Goal: Information Seeking & Learning: Compare options

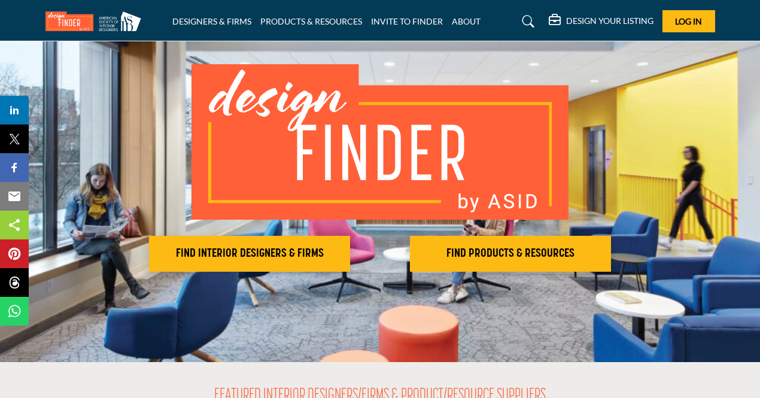
scroll to position [60, 0]
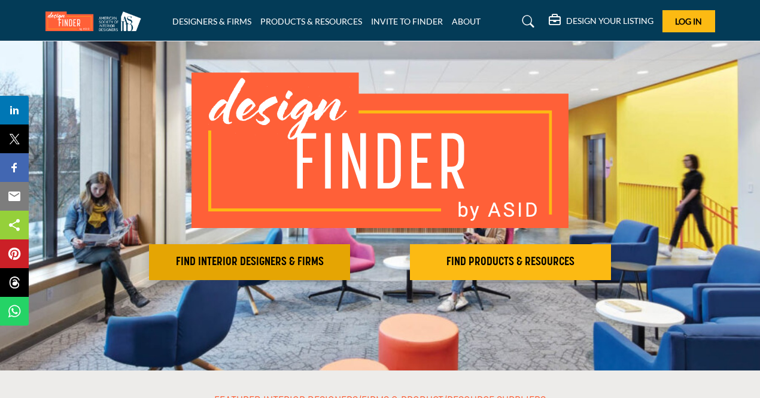
click at [232, 266] on h2 "FIND INTERIOR DESIGNERS & FIRMS" at bounding box center [250, 262] width 194 height 14
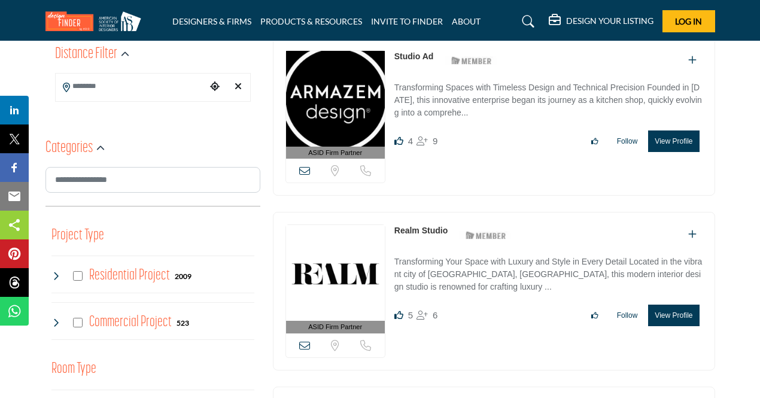
scroll to position [419, 0]
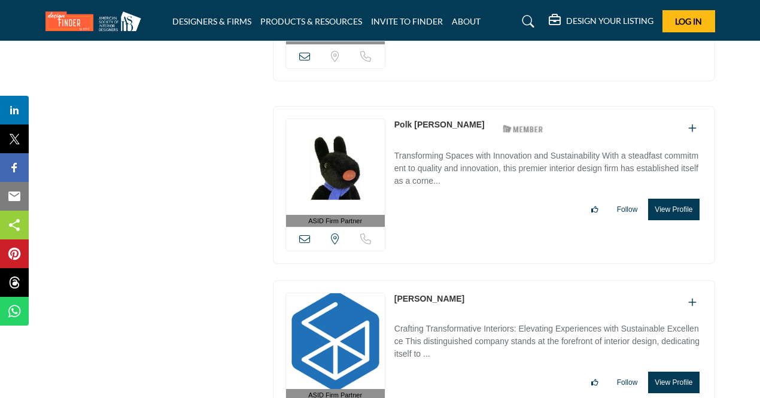
scroll to position [3769, 0]
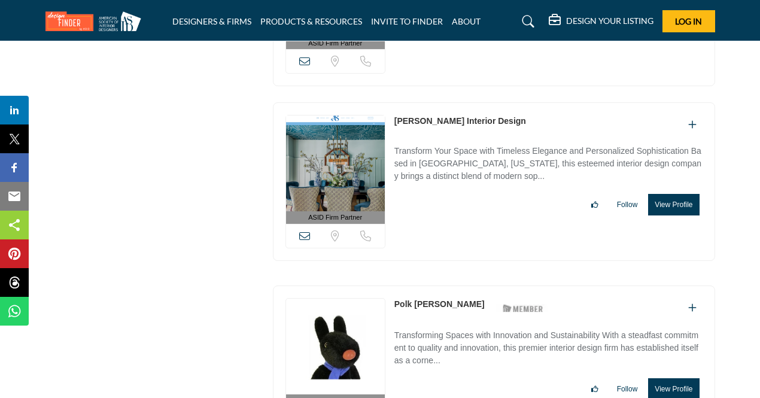
click at [434, 116] on link "Alexa Stevenson Interior Design" at bounding box center [460, 121] width 132 height 10
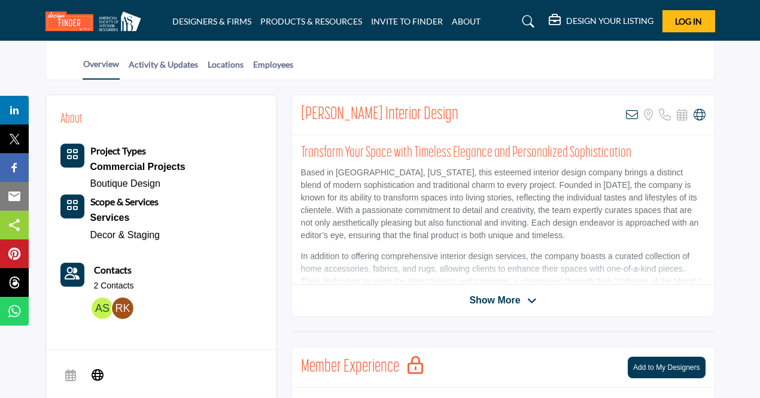
scroll to position [239, 0]
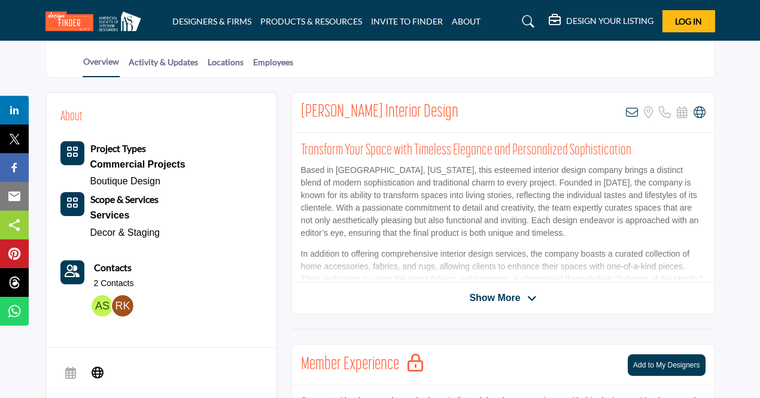
click at [495, 297] on span "Show More" at bounding box center [494, 298] width 51 height 14
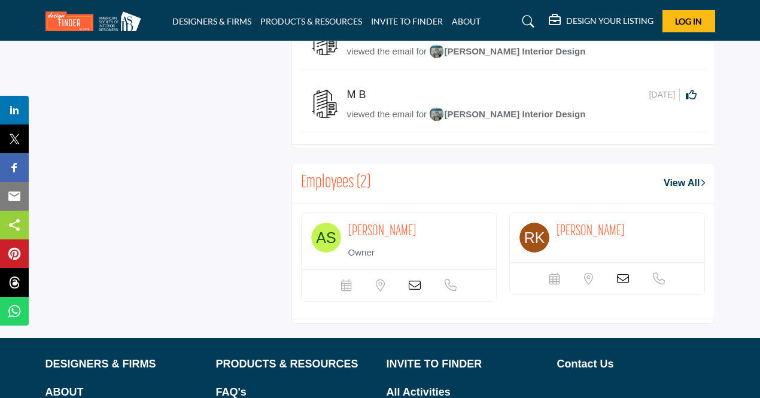
scroll to position [978, 0]
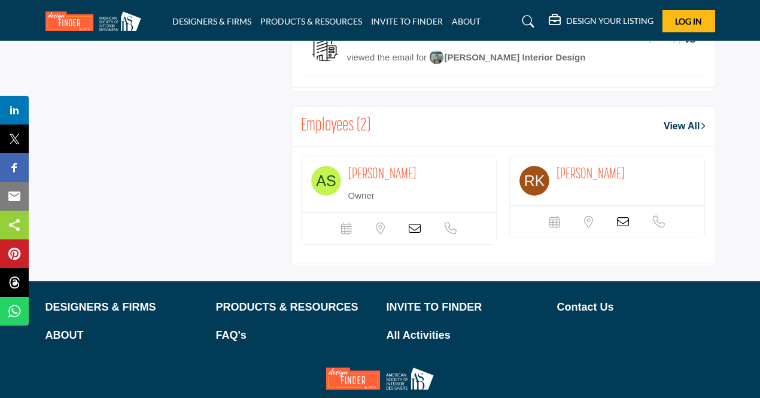
click at [400, 172] on span "Alexa Stevenson" at bounding box center [382, 174] width 68 height 15
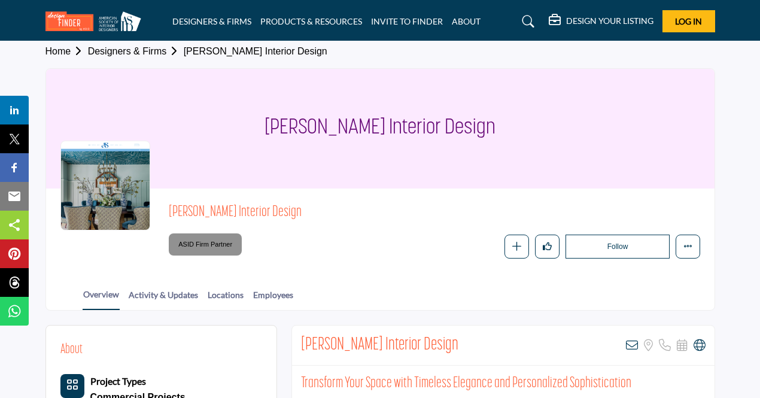
scroll to position [0, 0]
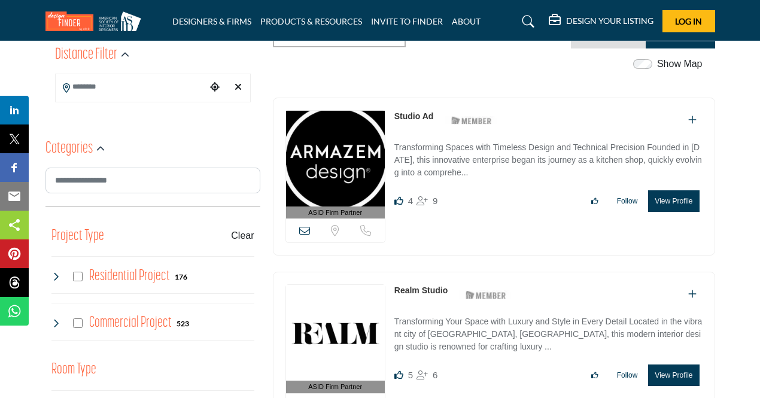
scroll to position [299, 0]
click at [412, 117] on link "Studio Ad" at bounding box center [413, 116] width 39 height 10
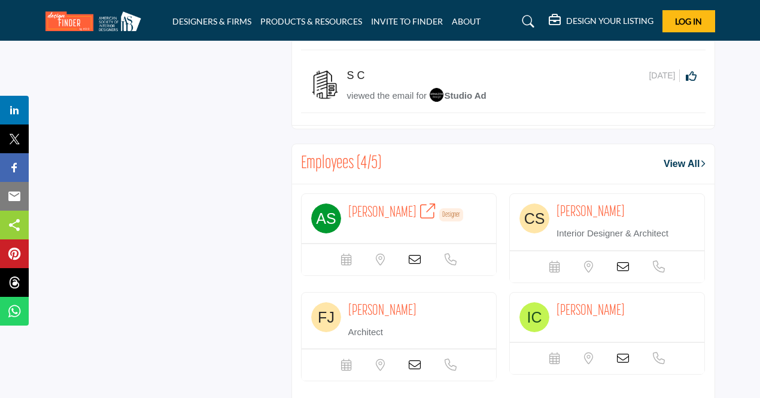
scroll to position [885, 0]
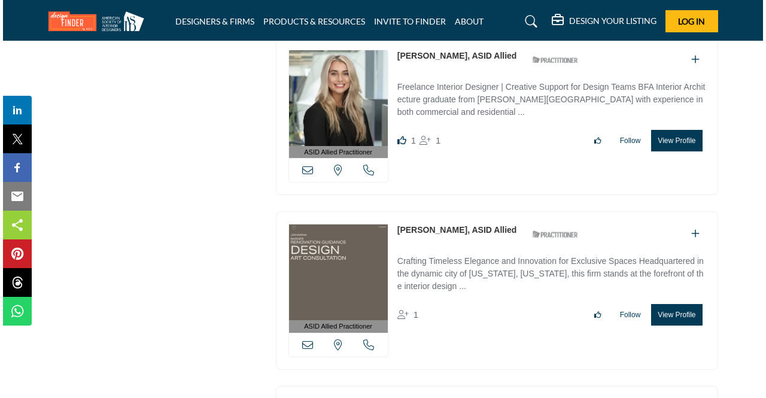
scroll to position [4307, 0]
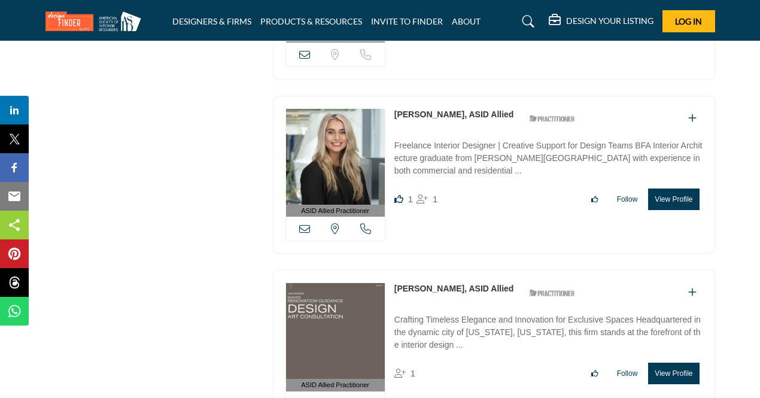
click at [363, 121] on img at bounding box center [335, 157] width 99 height 96
click at [683, 188] on button "View Profile" at bounding box center [673, 199] width 51 height 22
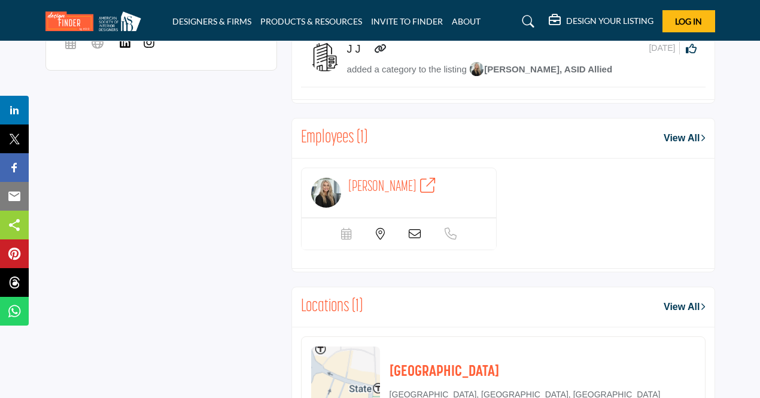
scroll to position [897, 0]
click at [434, 179] on icon at bounding box center [427, 186] width 15 height 15
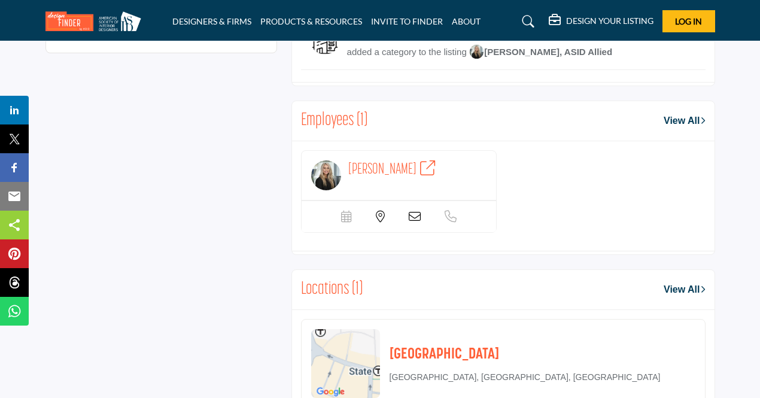
scroll to position [1129, 0]
